Goal: Transaction & Acquisition: Purchase product/service

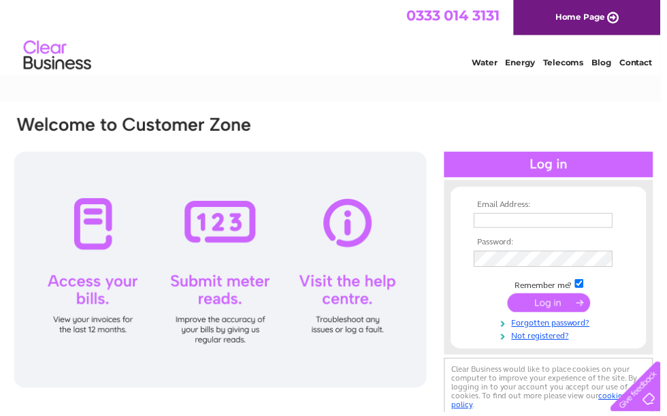
click at [542, 223] on input "text" at bounding box center [549, 222] width 140 height 15
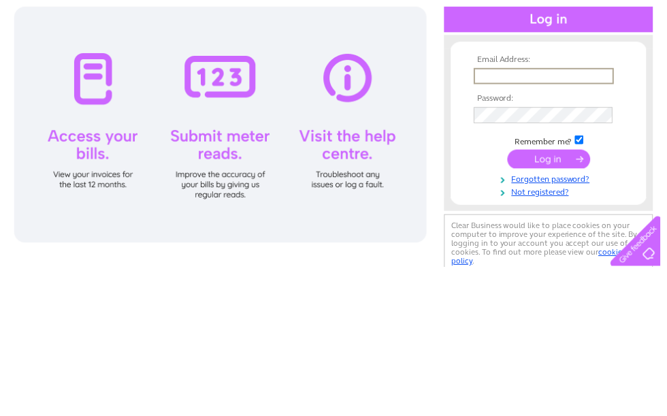
type input "wtfrankton91@gmail.com"
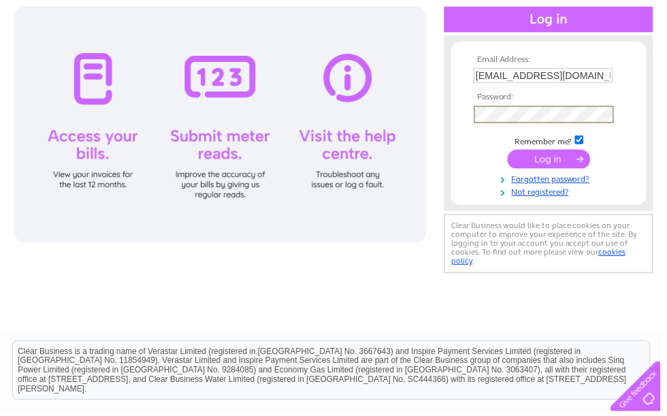
scroll to position [146, 0]
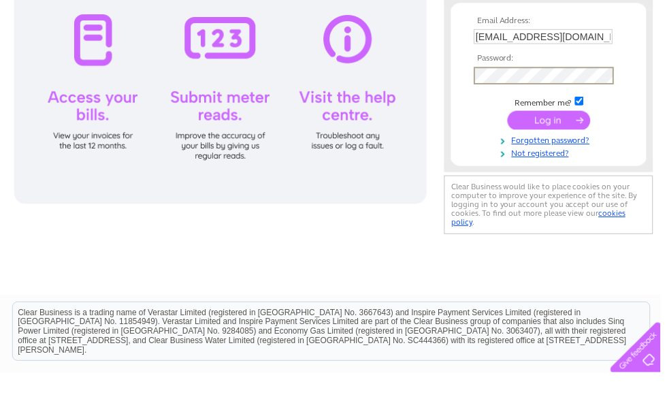
click at [555, 151] on input "submit" at bounding box center [555, 160] width 84 height 19
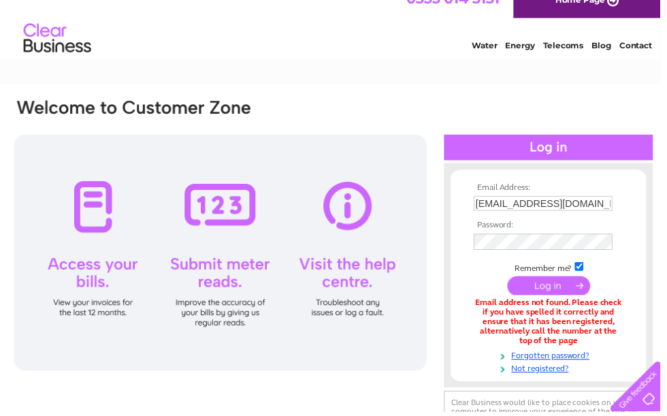
scroll to position [16, 0]
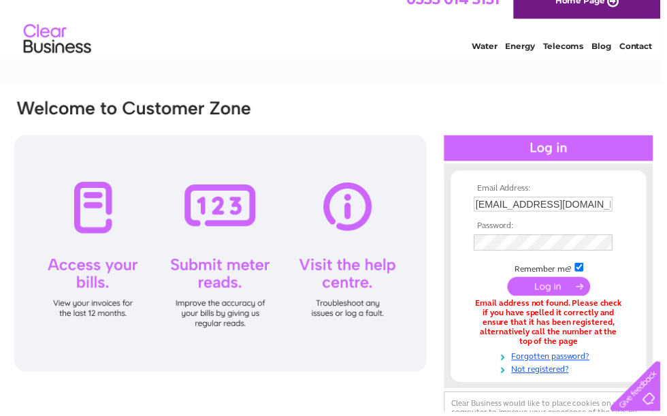
click at [598, 204] on input "wtfrankton91@gmail.com" at bounding box center [549, 206] width 140 height 15
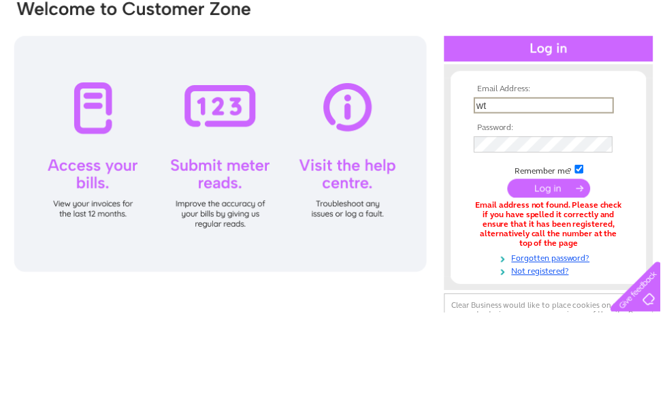
type input "w"
type input "Wtfairview@icloud.com"
click at [507, 235] on td at bounding box center [554, 246] width 158 height 23
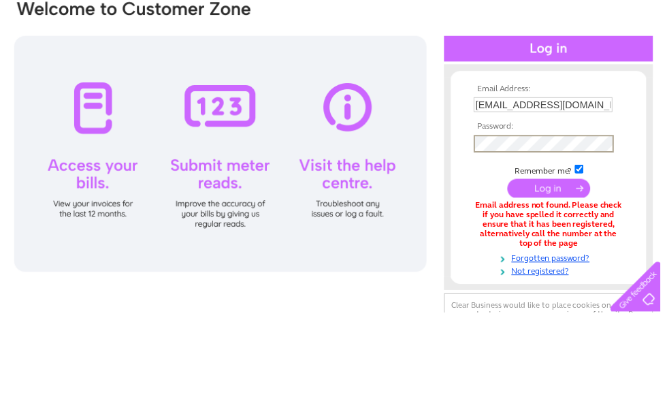
click at [550, 281] on input "submit" at bounding box center [555, 290] width 84 height 19
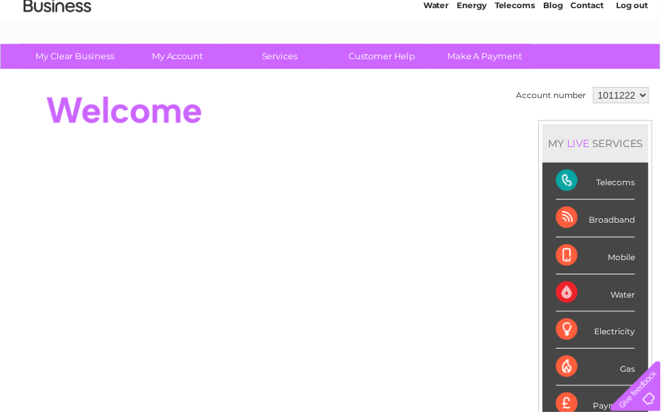
scroll to position [57, 0]
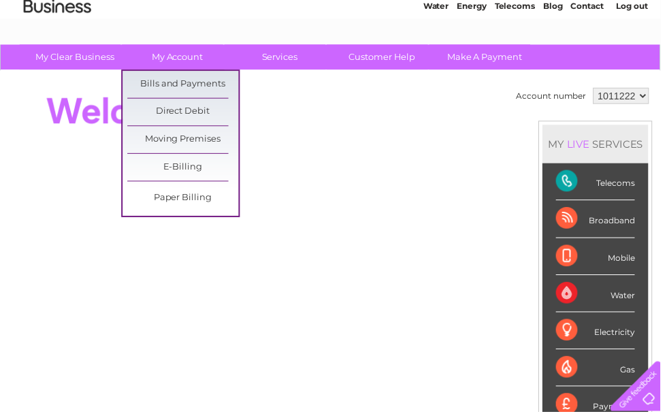
click at [197, 76] on link "Bills and Payments" at bounding box center [185, 84] width 112 height 27
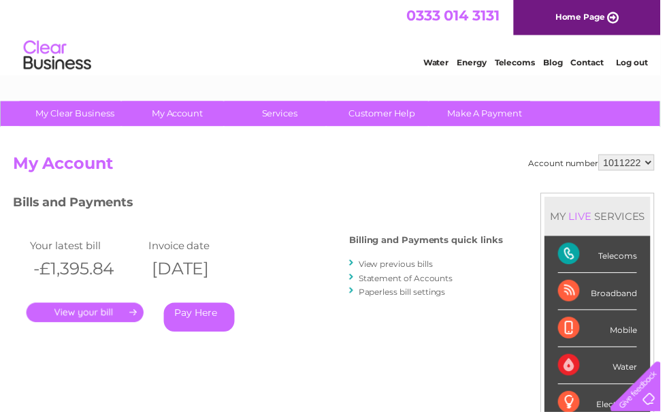
click at [115, 306] on link "." at bounding box center [86, 316] width 118 height 20
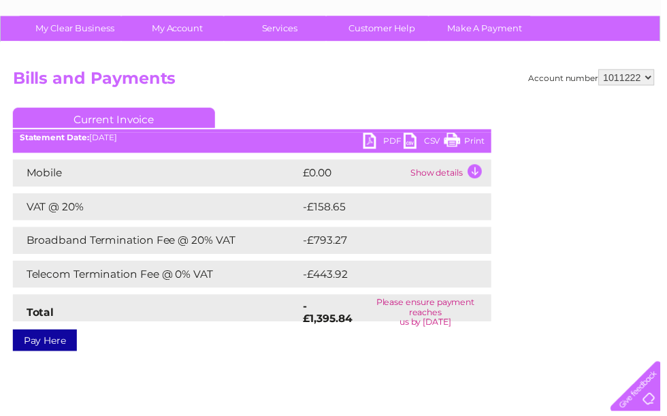
scroll to position [88, 0]
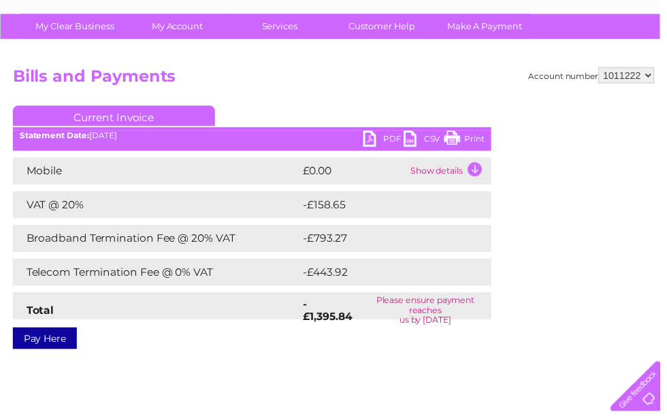
click at [49, 340] on link "Pay Here" at bounding box center [45, 342] width 65 height 22
click at [372, 152] on link "PDF" at bounding box center [387, 142] width 41 height 20
click at [380, 152] on link "PDF" at bounding box center [387, 142] width 41 height 20
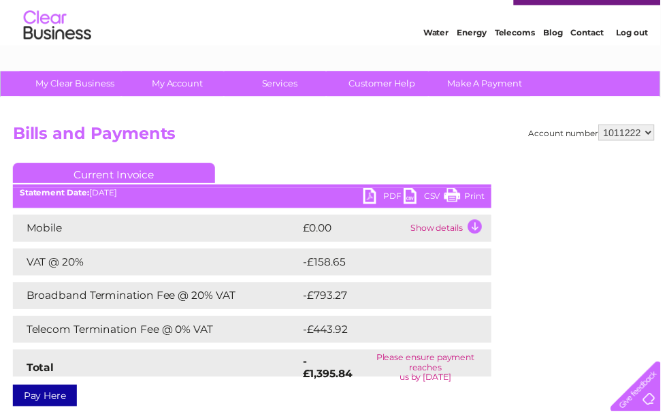
click at [491, 80] on link "Make A Payment" at bounding box center [490, 84] width 112 height 25
click at [498, 81] on link "Make A Payment" at bounding box center [490, 84] width 112 height 25
